Goal: Check status: Check status

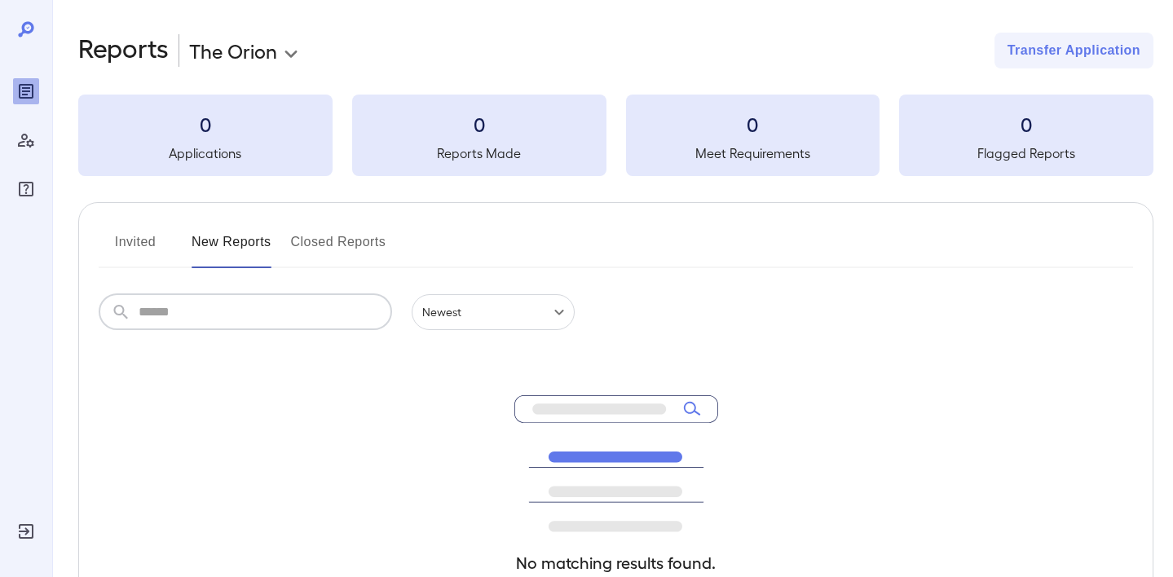
click at [244, 321] on input "text" at bounding box center [266, 312] width 254 height 36
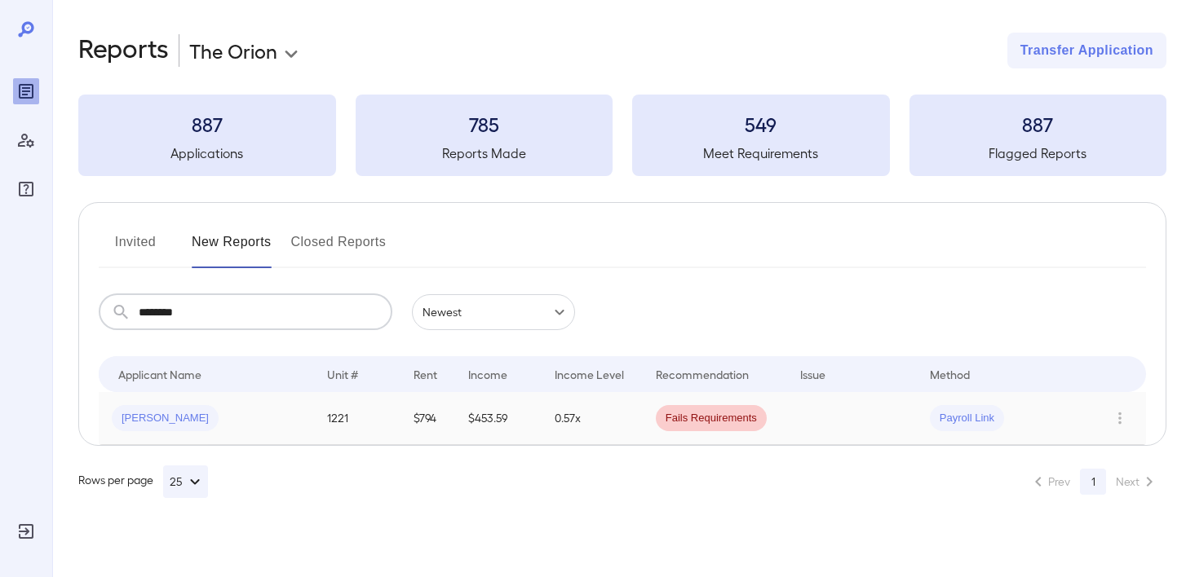
type input "*******"
click at [713, 422] on span "Fails Requirements" at bounding box center [711, 418] width 111 height 15
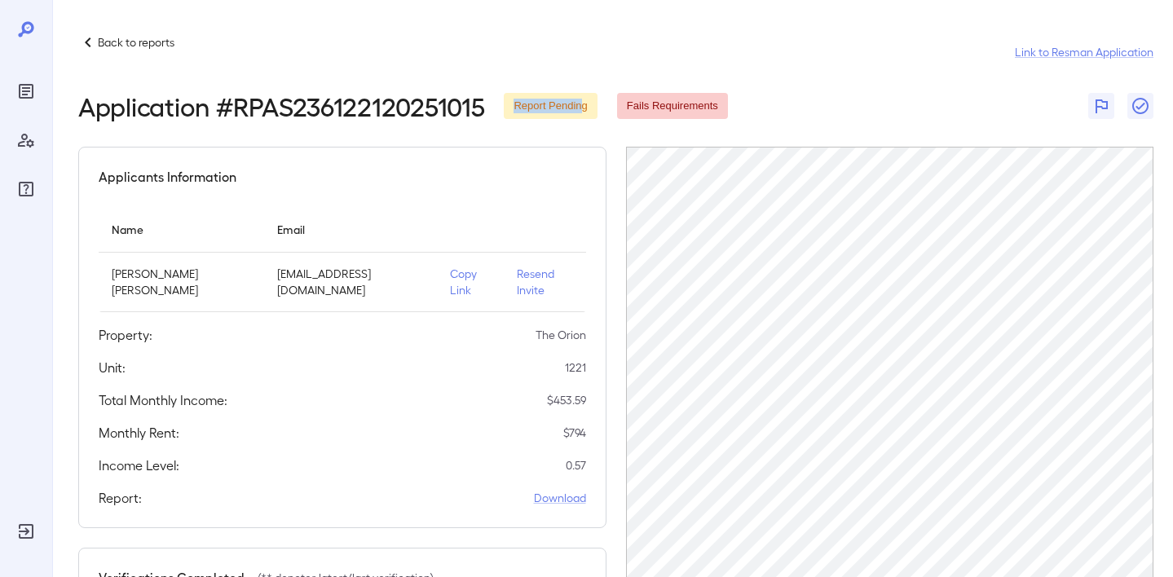
drag, startPoint x: 511, startPoint y: 104, endPoint x: 584, endPoint y: 108, distance: 72.7
click at [584, 108] on span "Report Pending" at bounding box center [550, 106] width 93 height 15
click at [161, 44] on p "Back to reports" at bounding box center [136, 42] width 77 height 16
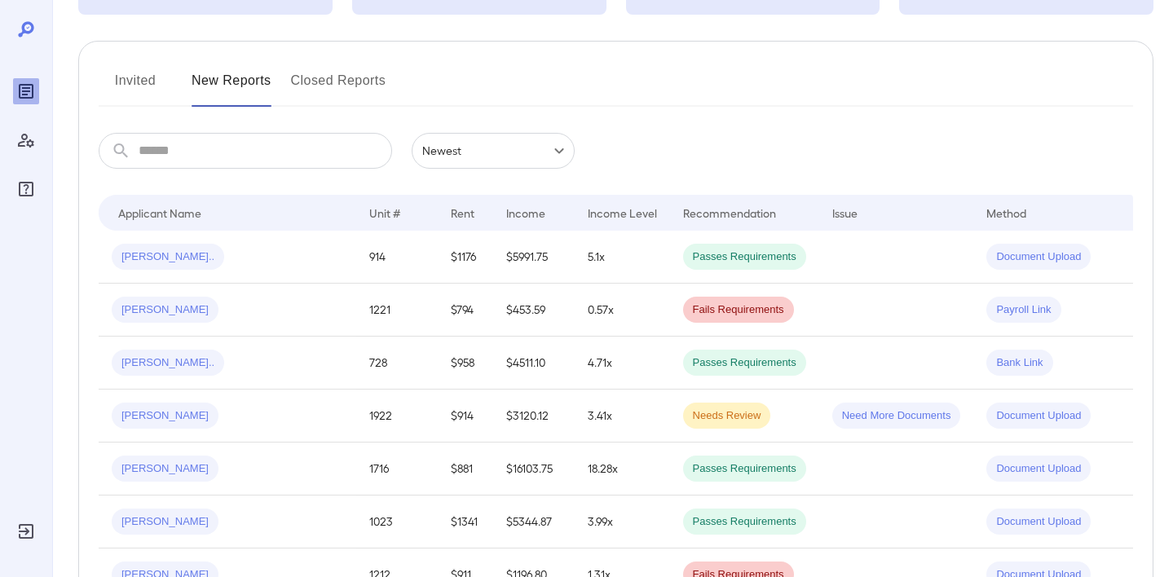
scroll to position [205, 0]
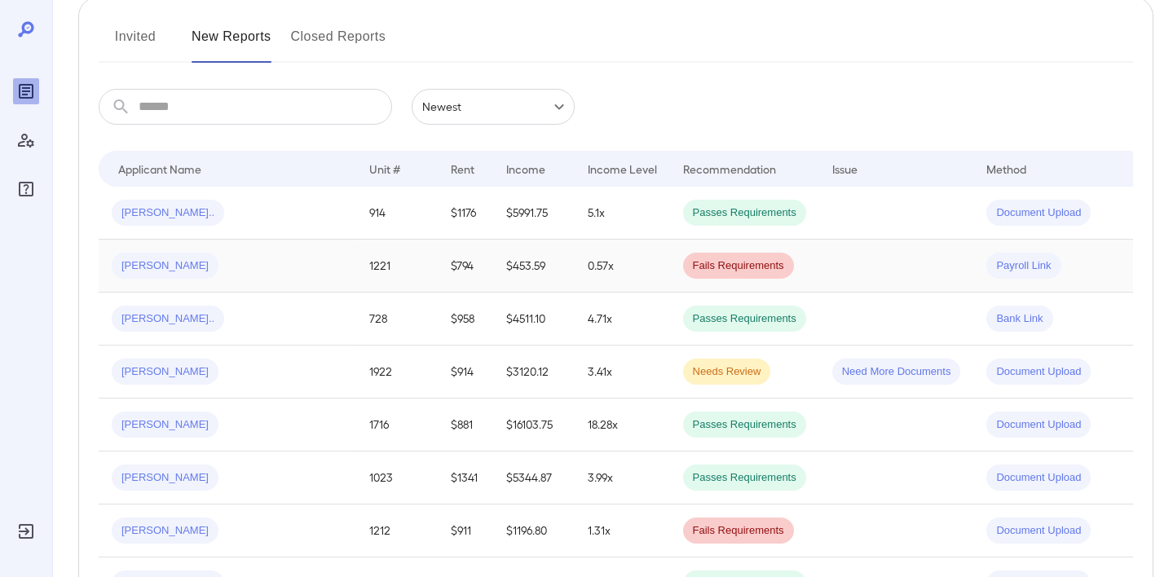
click at [493, 271] on td "$453.59" at bounding box center [534, 266] width 82 height 53
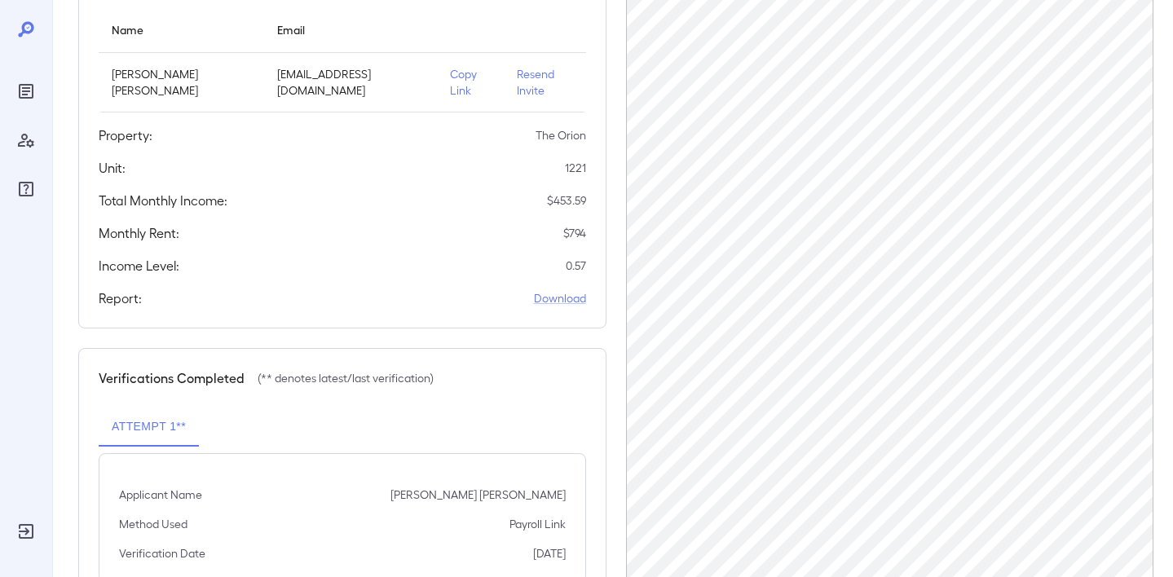
scroll to position [187, 0]
